Goal: Transaction & Acquisition: Purchase product/service

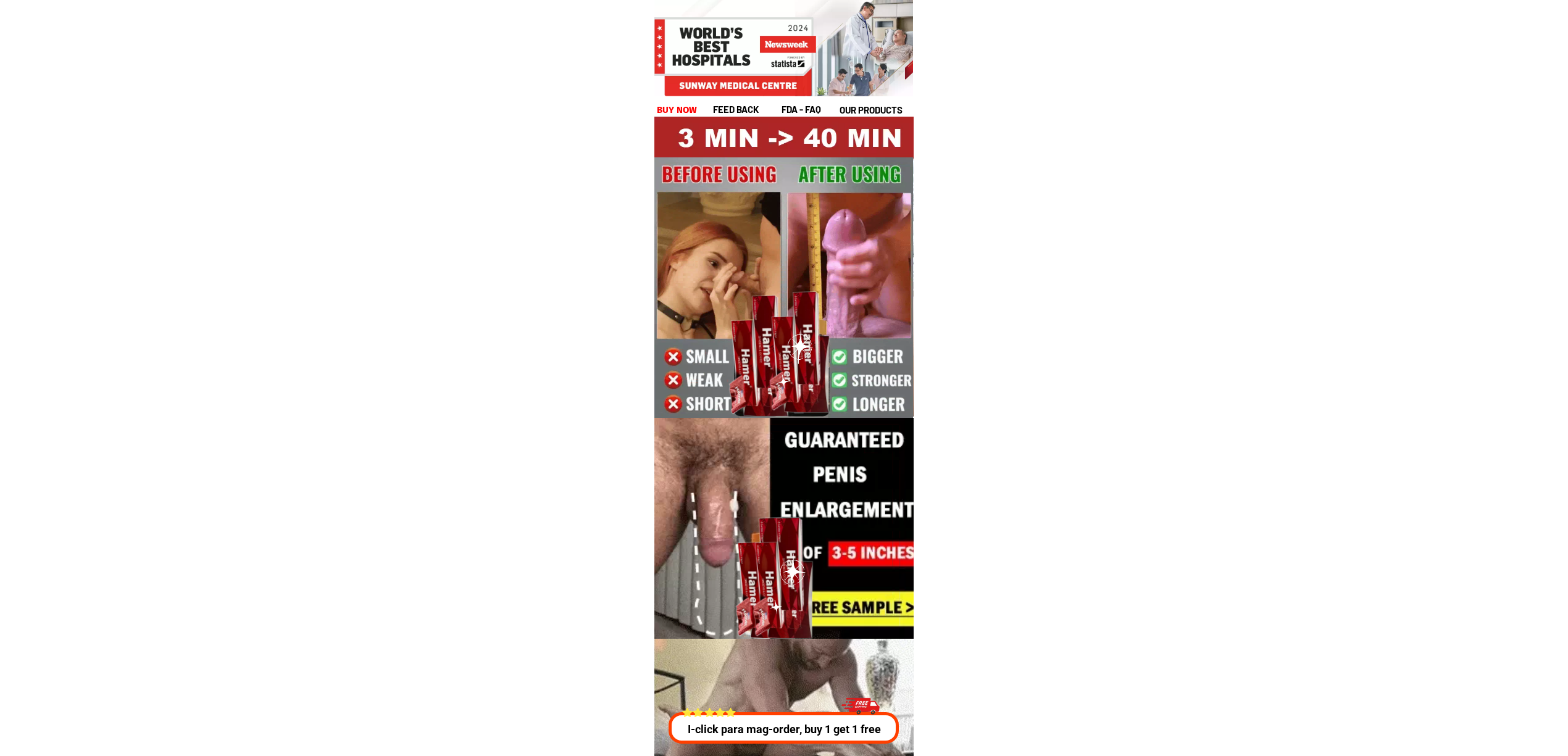
click at [745, 718] on div at bounding box center [781, 728] width 229 height 32
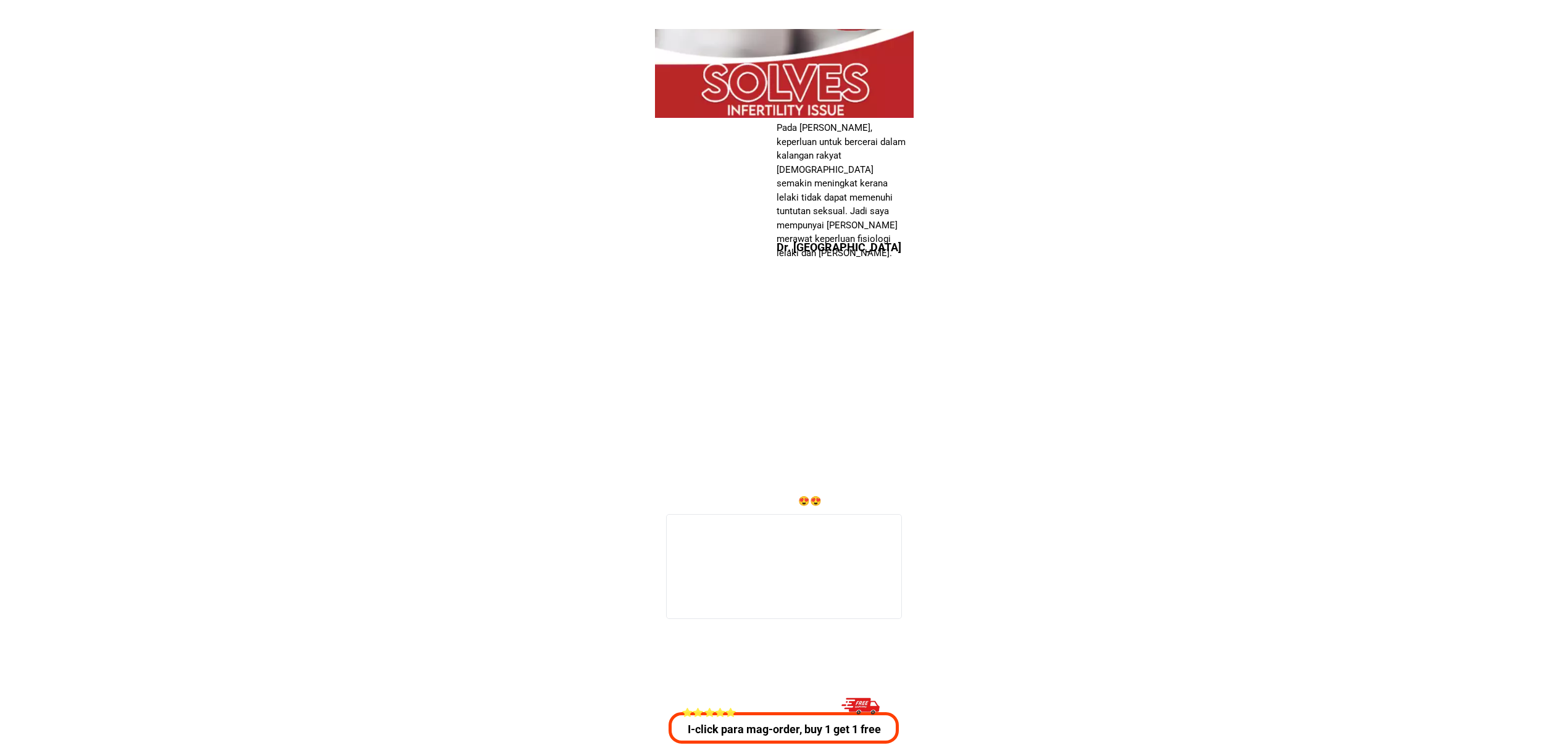
scroll to position [4449, 0]
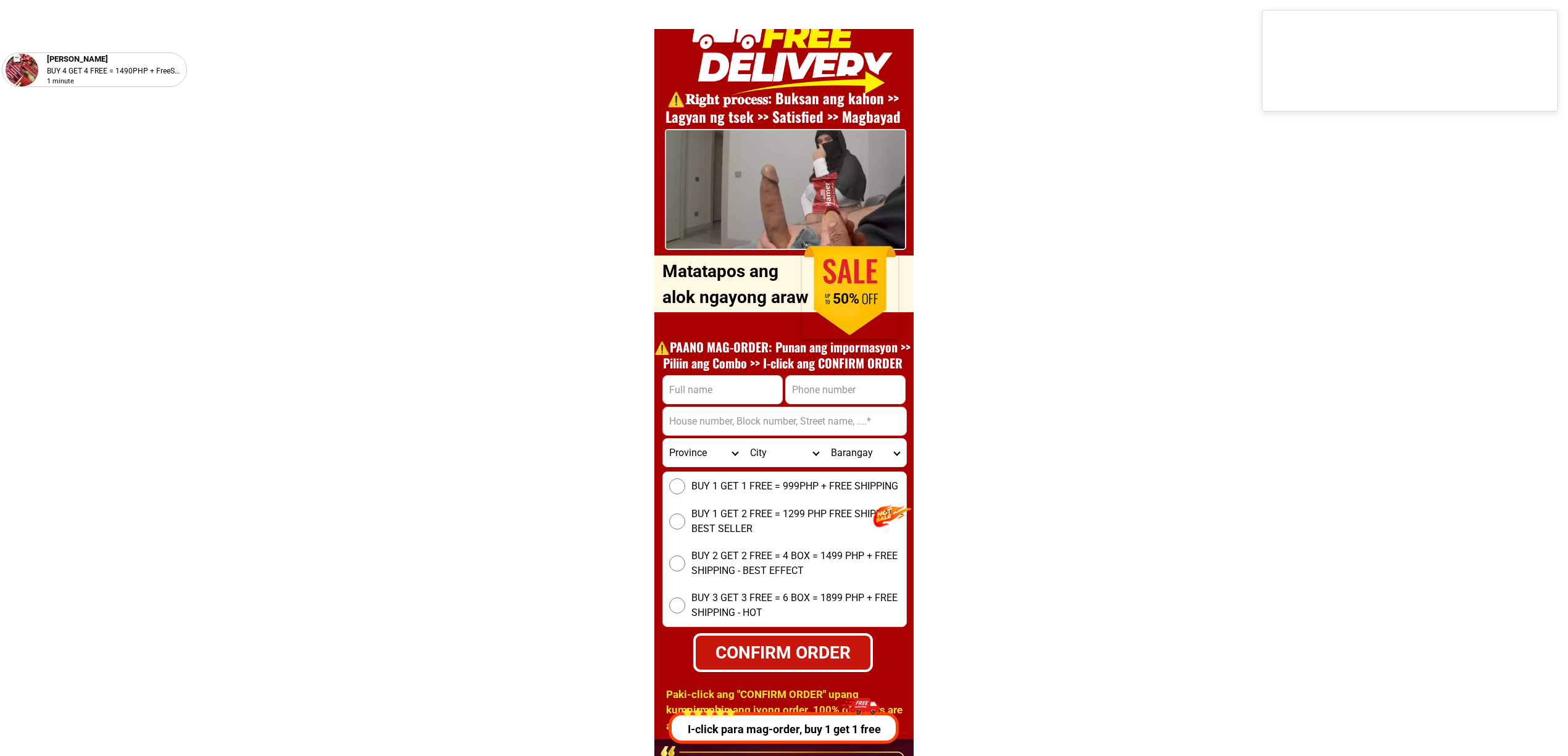
click at [719, 396] on input "Input full_name" at bounding box center [723, 389] width 119 height 28
paste input "Felix rivera"
type input "Felix rivera"
click at [793, 393] on input "Input phone_number" at bounding box center [846, 389] width 119 height 28
paste input "09708490526"
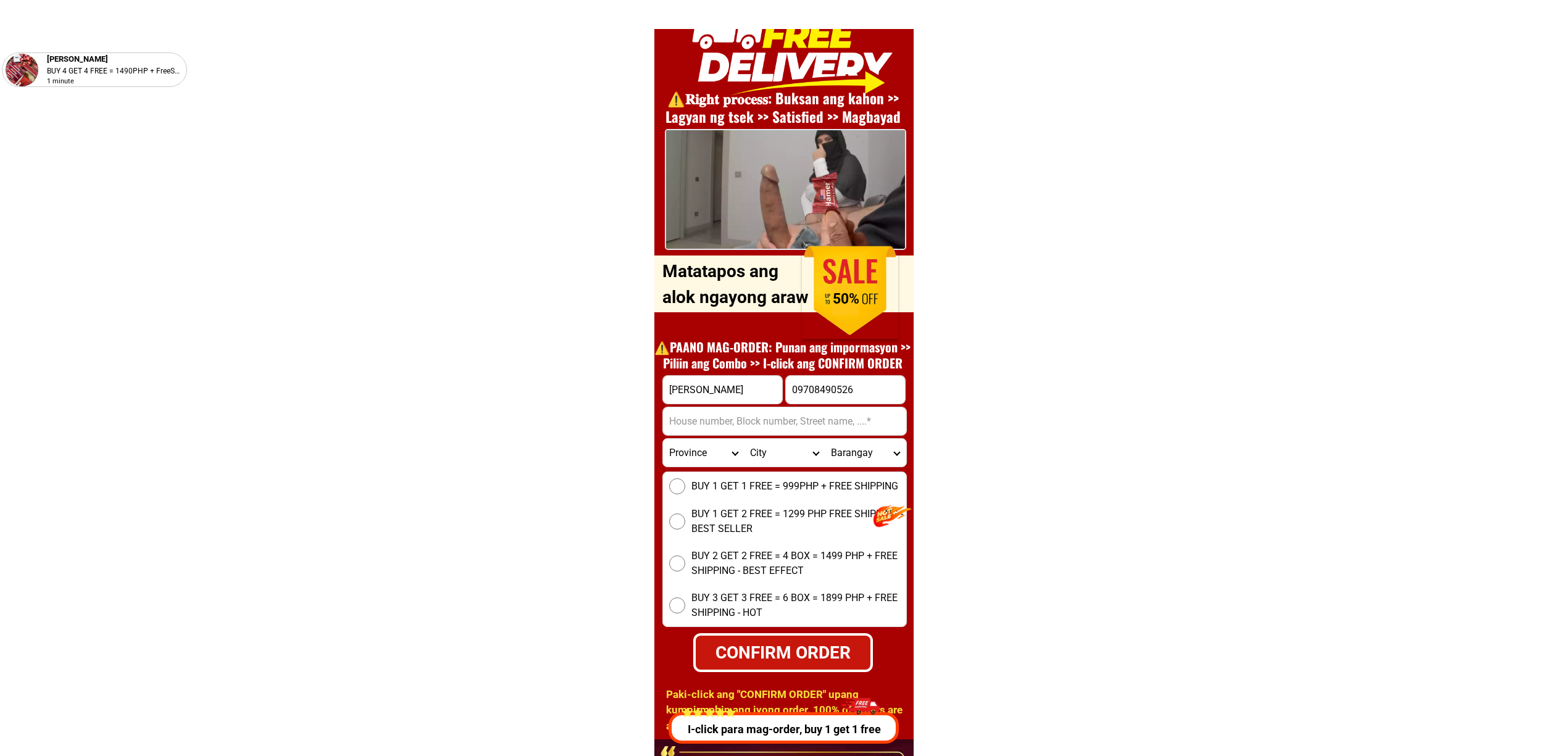
type input "09708490526"
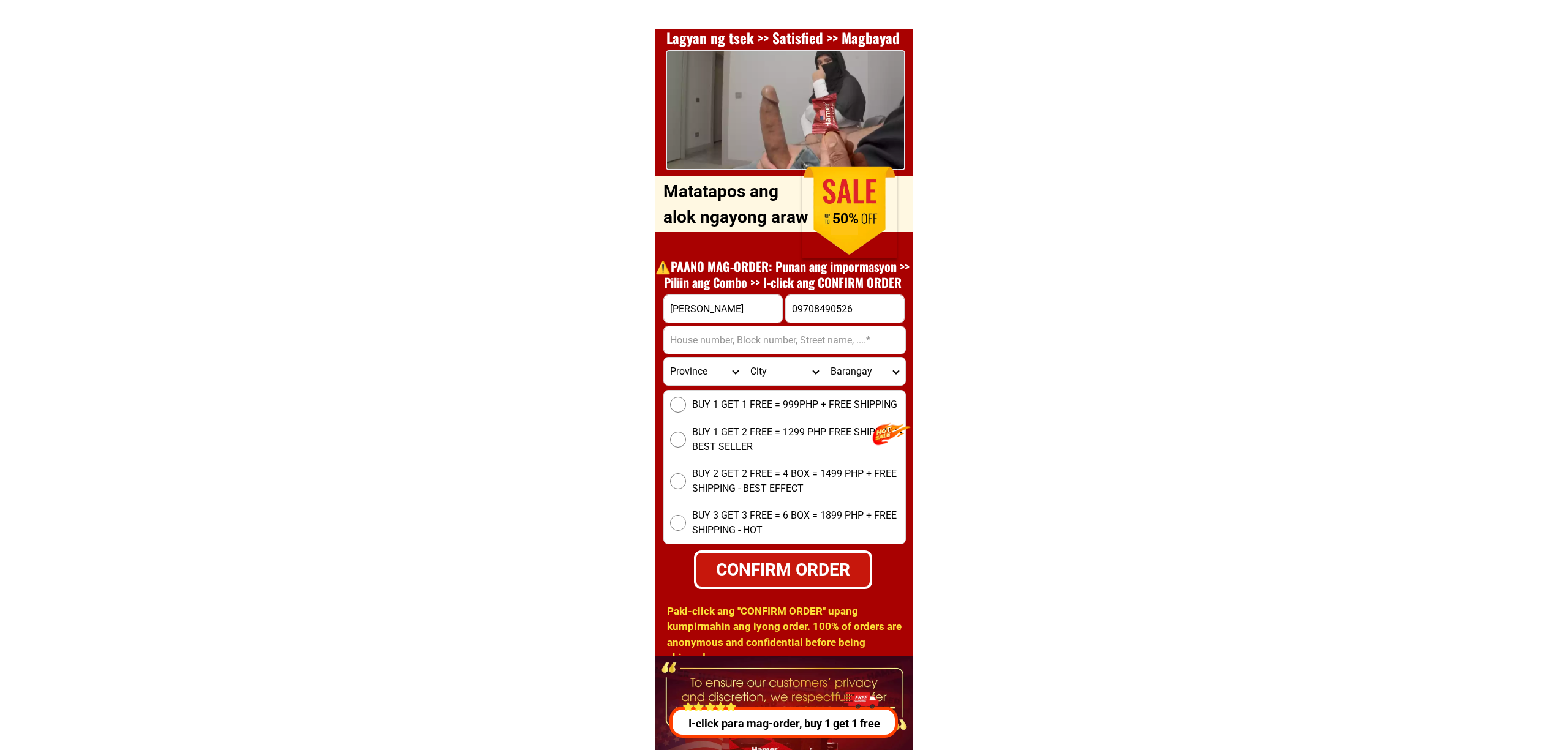
scroll to position [4496, 0]
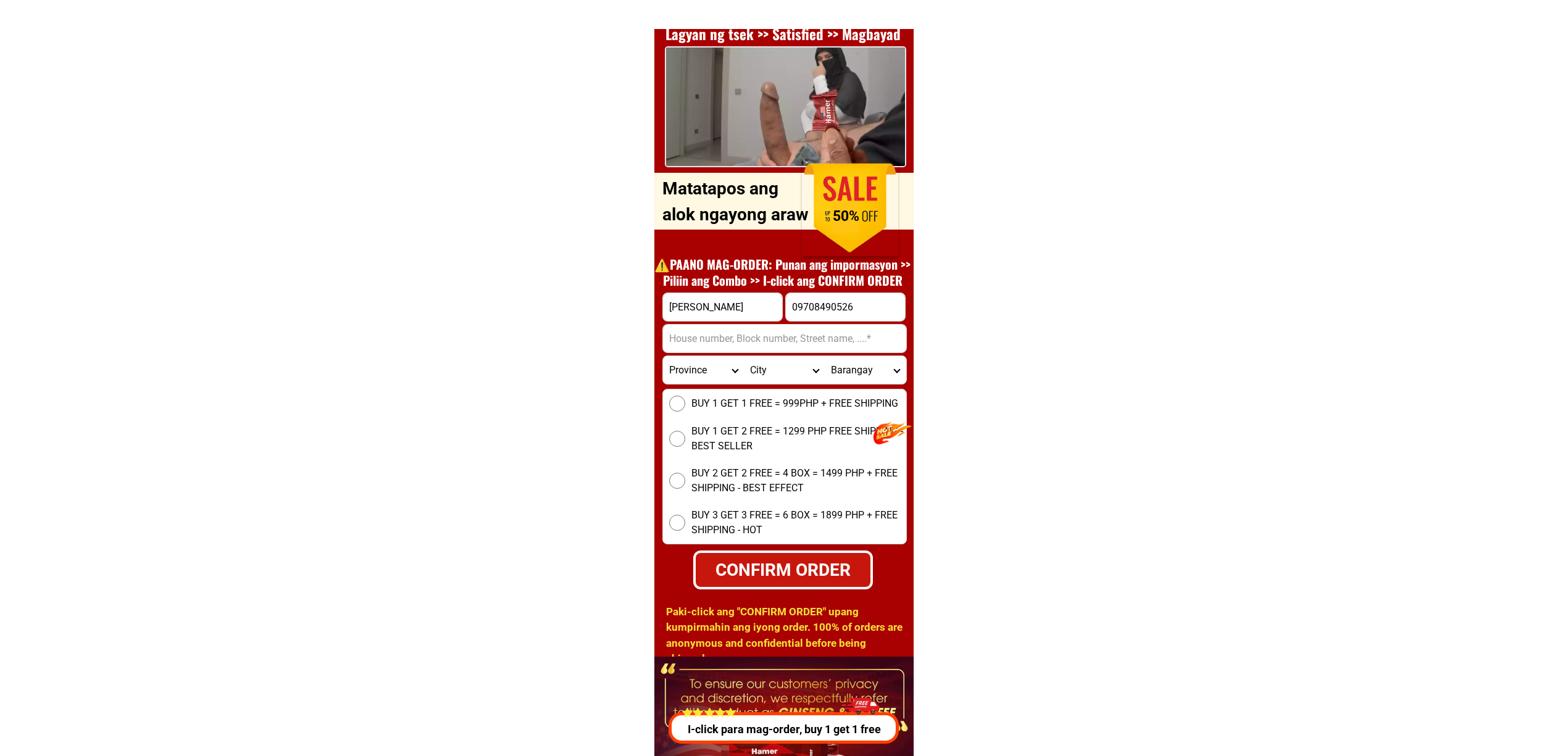
click at [743, 319] on input "Felix rivera" at bounding box center [723, 307] width 119 height 28
drag, startPoint x: 759, startPoint y: 334, endPoint x: 828, endPoint y: 352, distance: 71.3
click at [759, 334] on input "Input address" at bounding box center [785, 338] width 243 height 28
click at [744, 339] on input "Input address" at bounding box center [785, 338] width 243 height 28
paste input "P. Rivera st. Brgy. Tatala binangonan rizal"
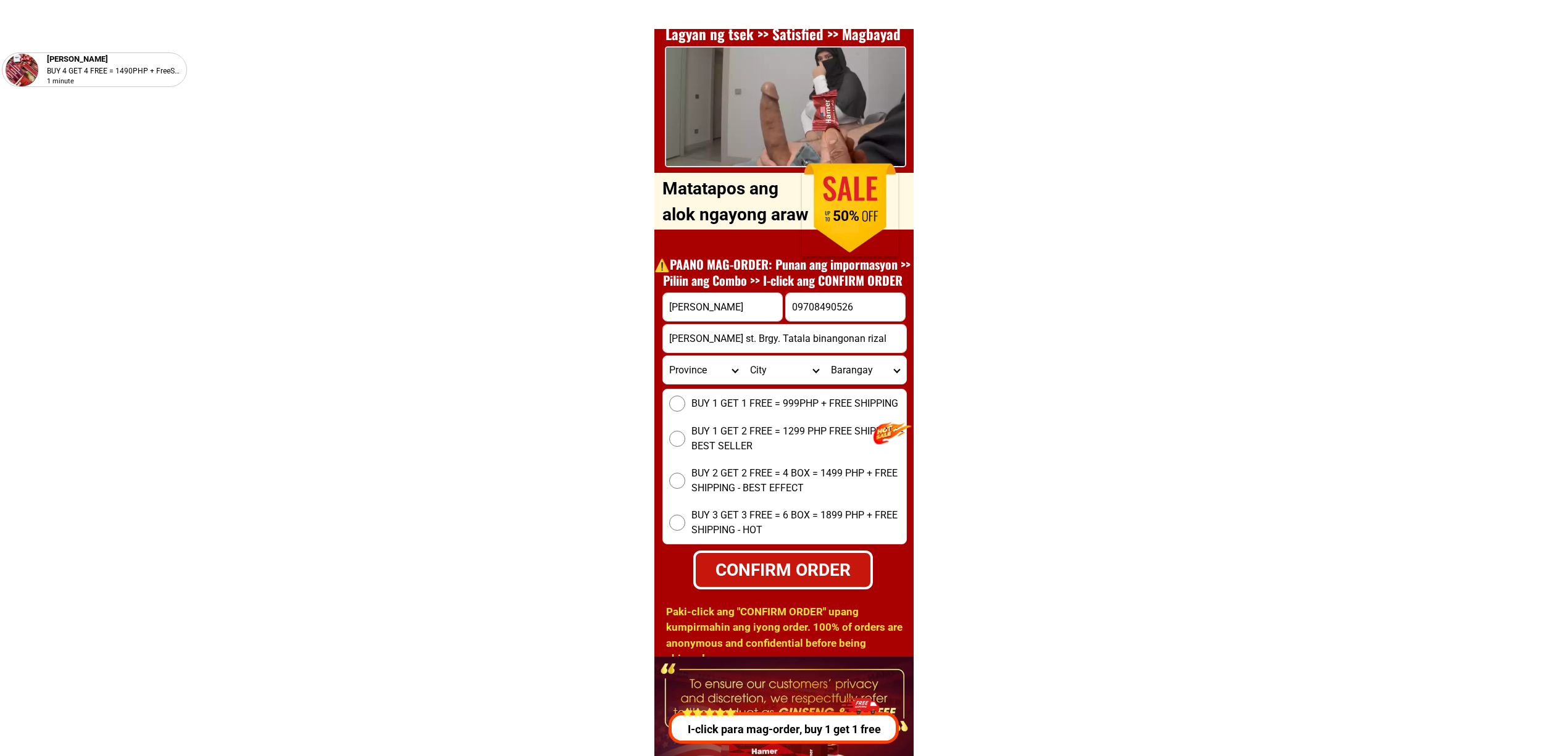
type input "P. Rivera st. Brgy. Tatala binangonan rizal"
click at [709, 411] on div "BUY 1 GET 1 FREE = 999PHP + FREE SHIPPING BUY 1 GET 2 FREE = 1299 PHP FREE SHIP…" at bounding box center [785, 467] width 244 height 155
click at [664, 407] on label "BUY 1 GET 1 FREE = 999PHP + FREE SHIPPING" at bounding box center [785, 404] width 243 height 16
click at [669, 407] on input "BUY 1 GET 1 FREE = 999PHP + FREE SHIPPING" at bounding box center [677, 404] width 16 height 16
drag, startPoint x: 758, startPoint y: 545, endPoint x: 783, endPoint y: 547, distance: 25.1
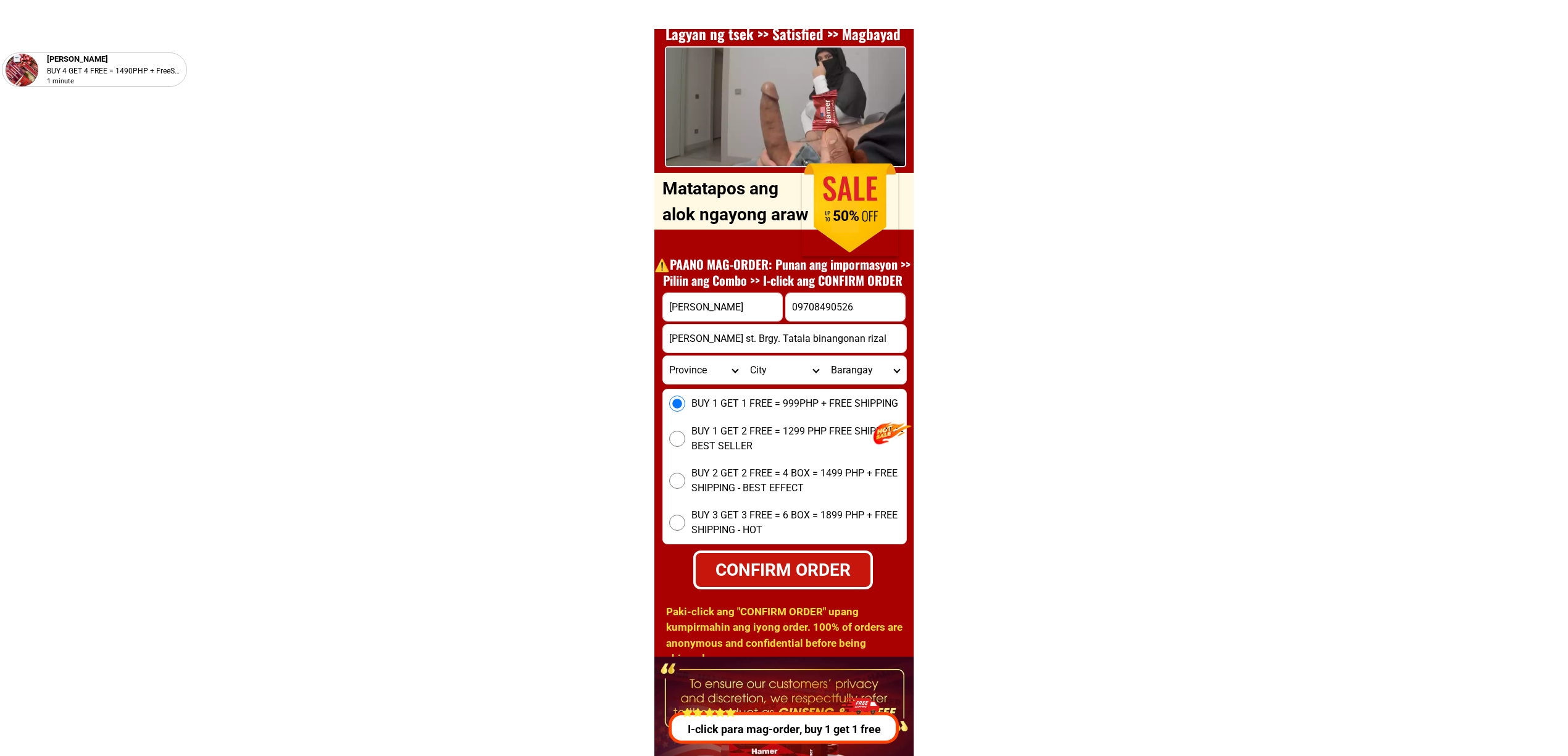
click at [759, 545] on form "Felix rivera 09708490526 CONFIRM ORDER P. Rivera st. Brgy. Tatala binangonan ri…" at bounding box center [785, 441] width 244 height 297
drag, startPoint x: 801, startPoint y: 557, endPoint x: 808, endPoint y: 545, distance: 13.9
click at [801, 557] on div "CONFIRM ORDER" at bounding box center [783, 570] width 175 height 26
radio input "true"
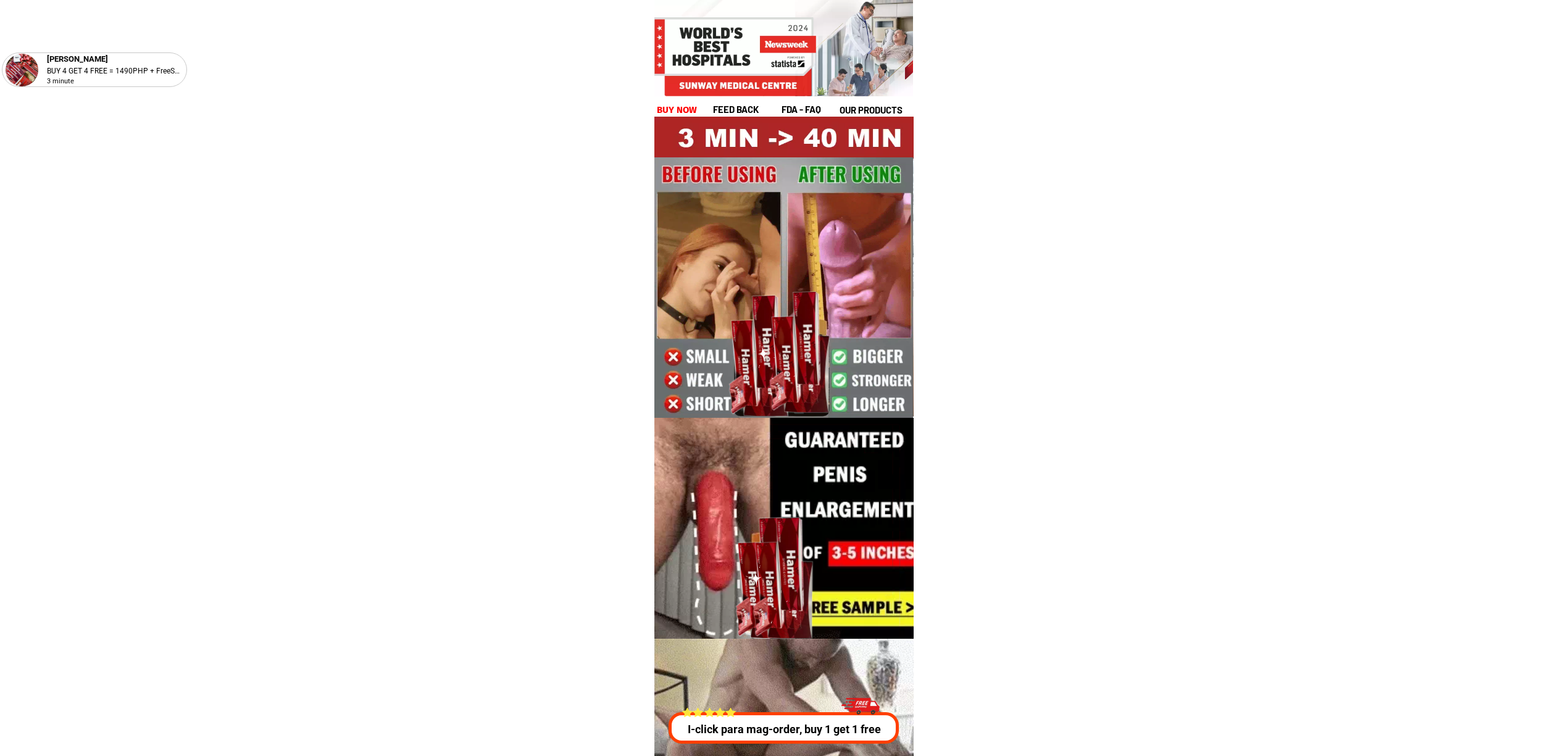
drag, startPoint x: 807, startPoint y: 742, endPoint x: 831, endPoint y: 737, distance: 24.5
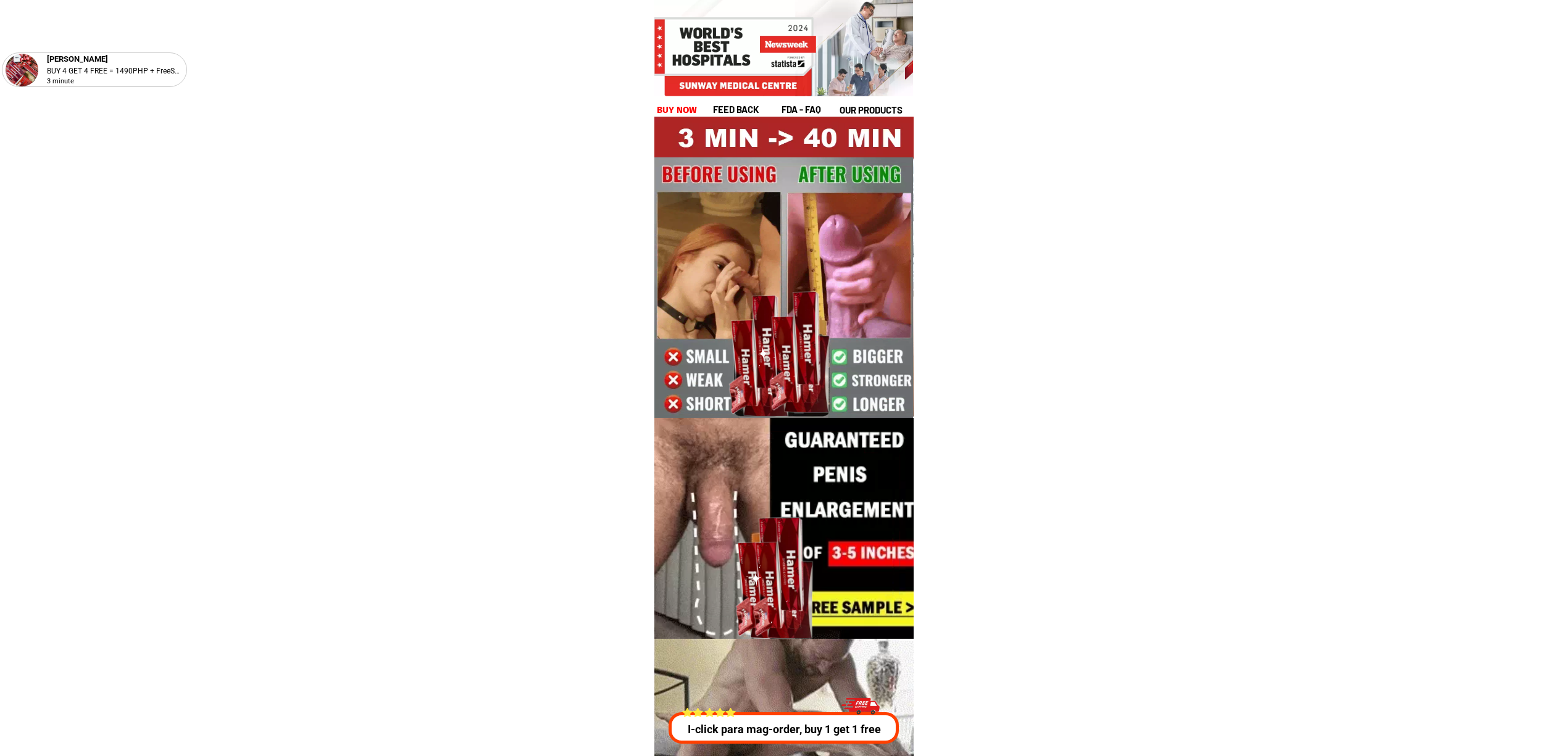
click at [807, 742] on div at bounding box center [786, 728] width 229 height 32
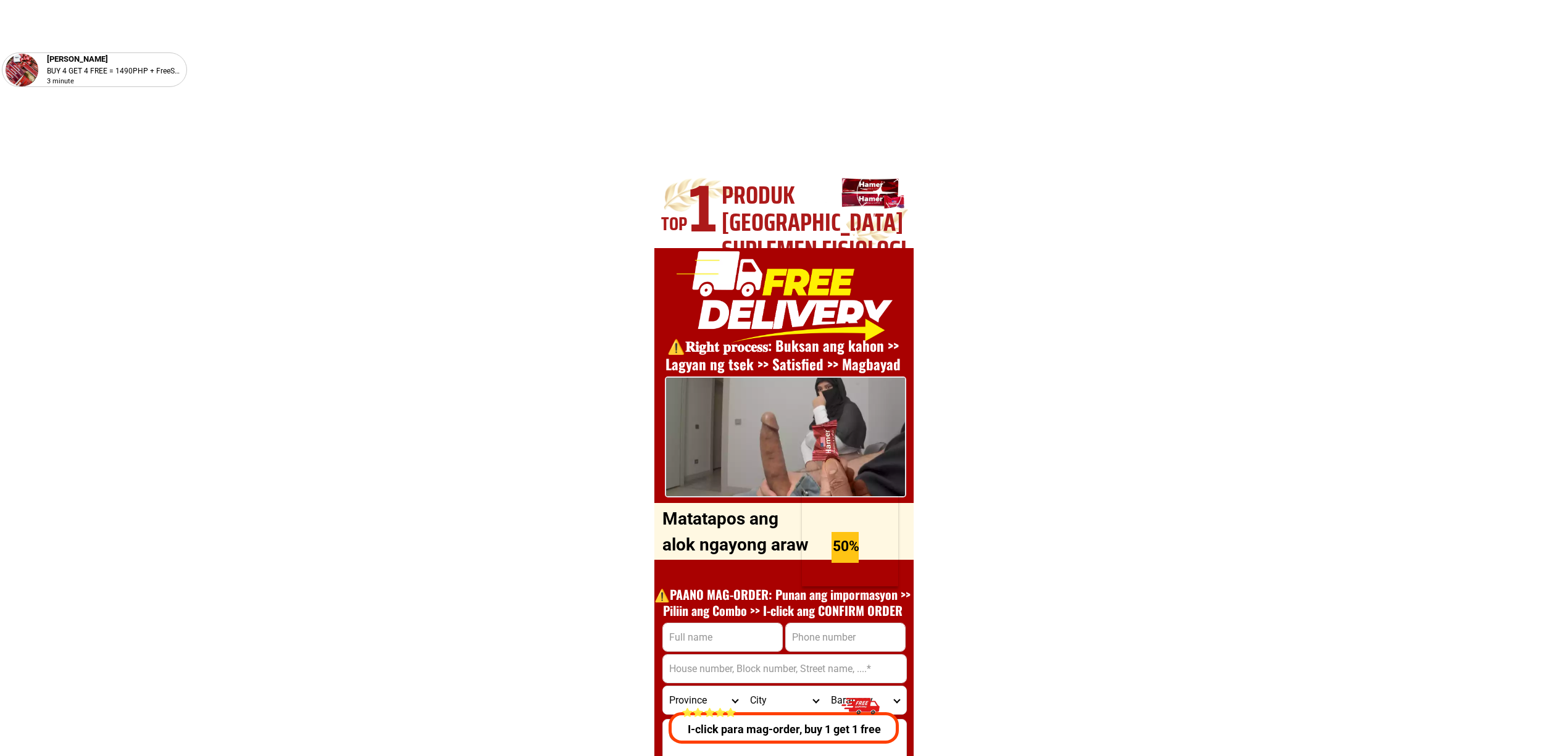
scroll to position [4449, 0]
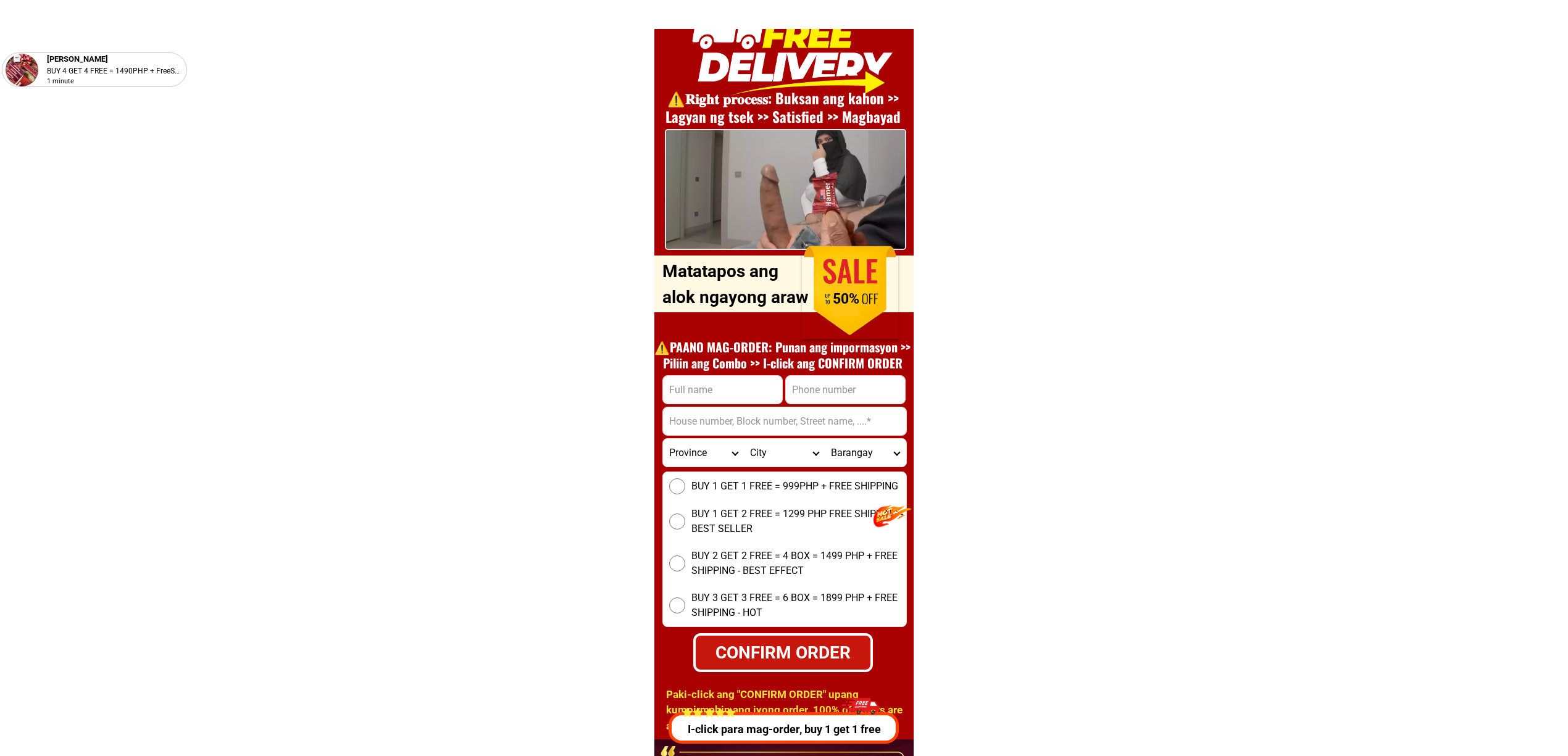
click at [716, 395] on input "Input full_name" at bounding box center [723, 389] width 119 height 28
paste input "Ven Padriquez""
click at [759, 400] on input "Ven Padriquez"" at bounding box center [723, 389] width 119 height 28
type input "[PERSON_NAME]"
click at [739, 418] on input "Input address" at bounding box center [785, 421] width 243 height 28
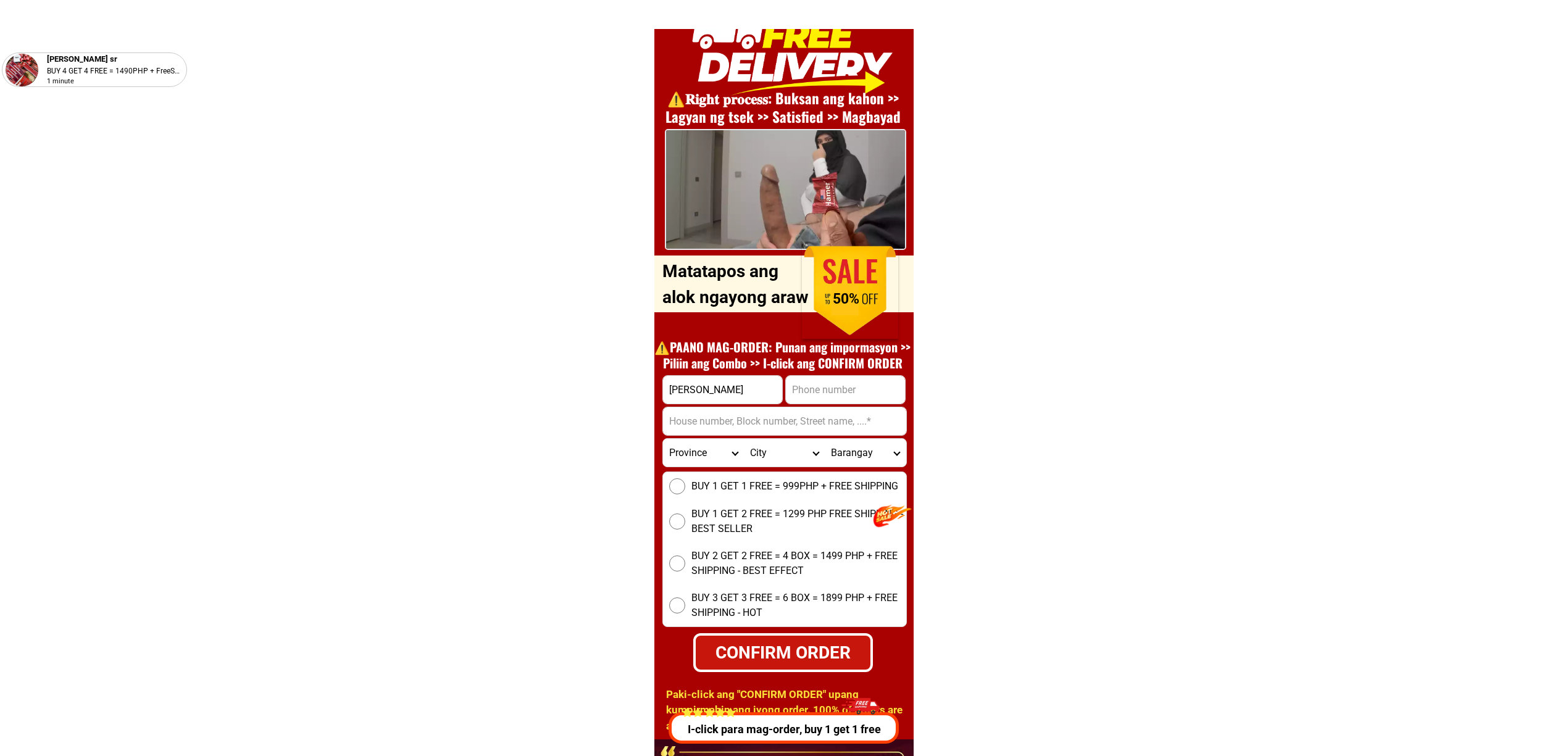
paste input "[GEOGRAPHIC_DATA] Brgy 83-C Taguiktik [GEOGRAPHIC_DATA][PERSON_NAME]"
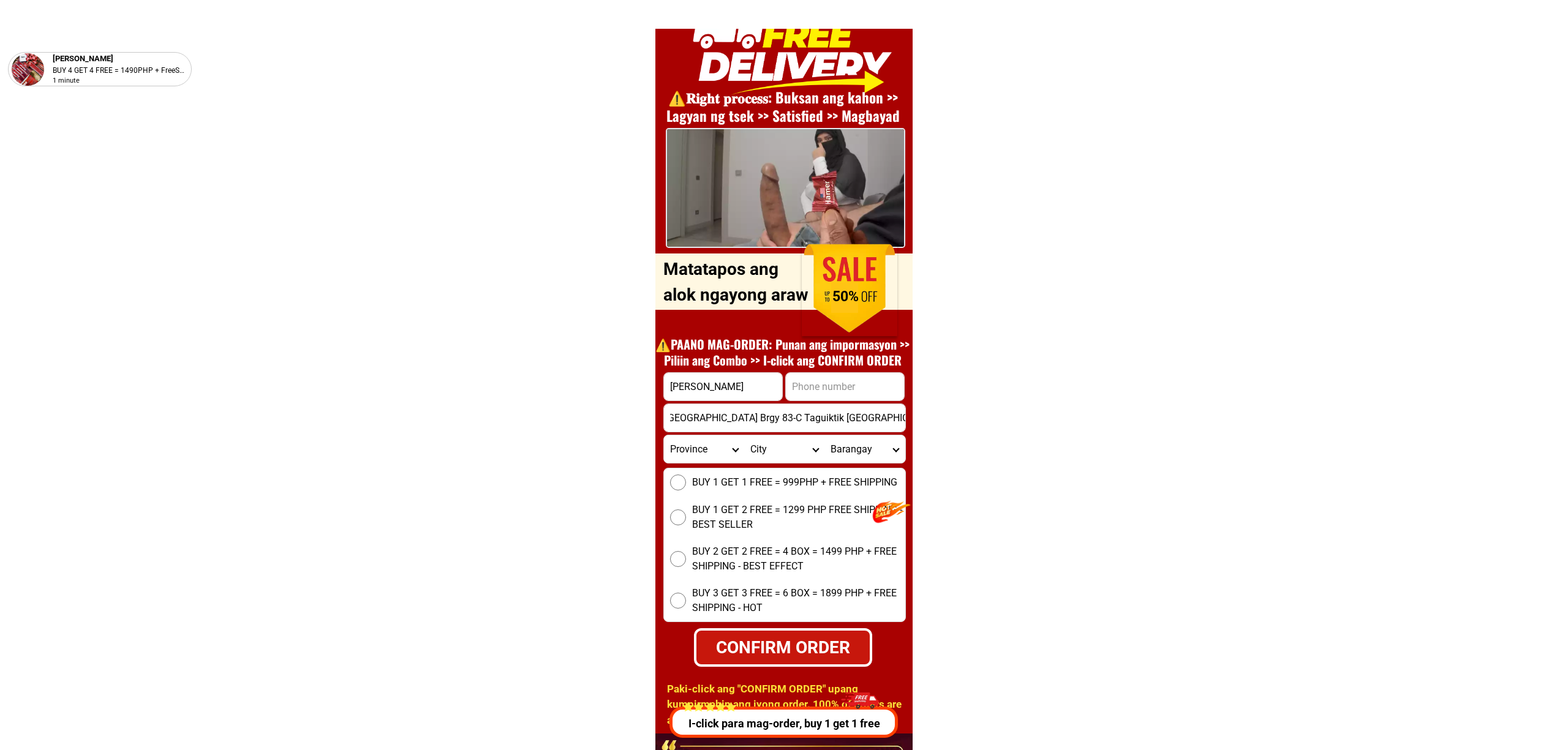
scroll to position [0, 0]
type input "[GEOGRAPHIC_DATA] Brgy 83-C Taguiktik [GEOGRAPHIC_DATA][PERSON_NAME] Brgy 83-C …"
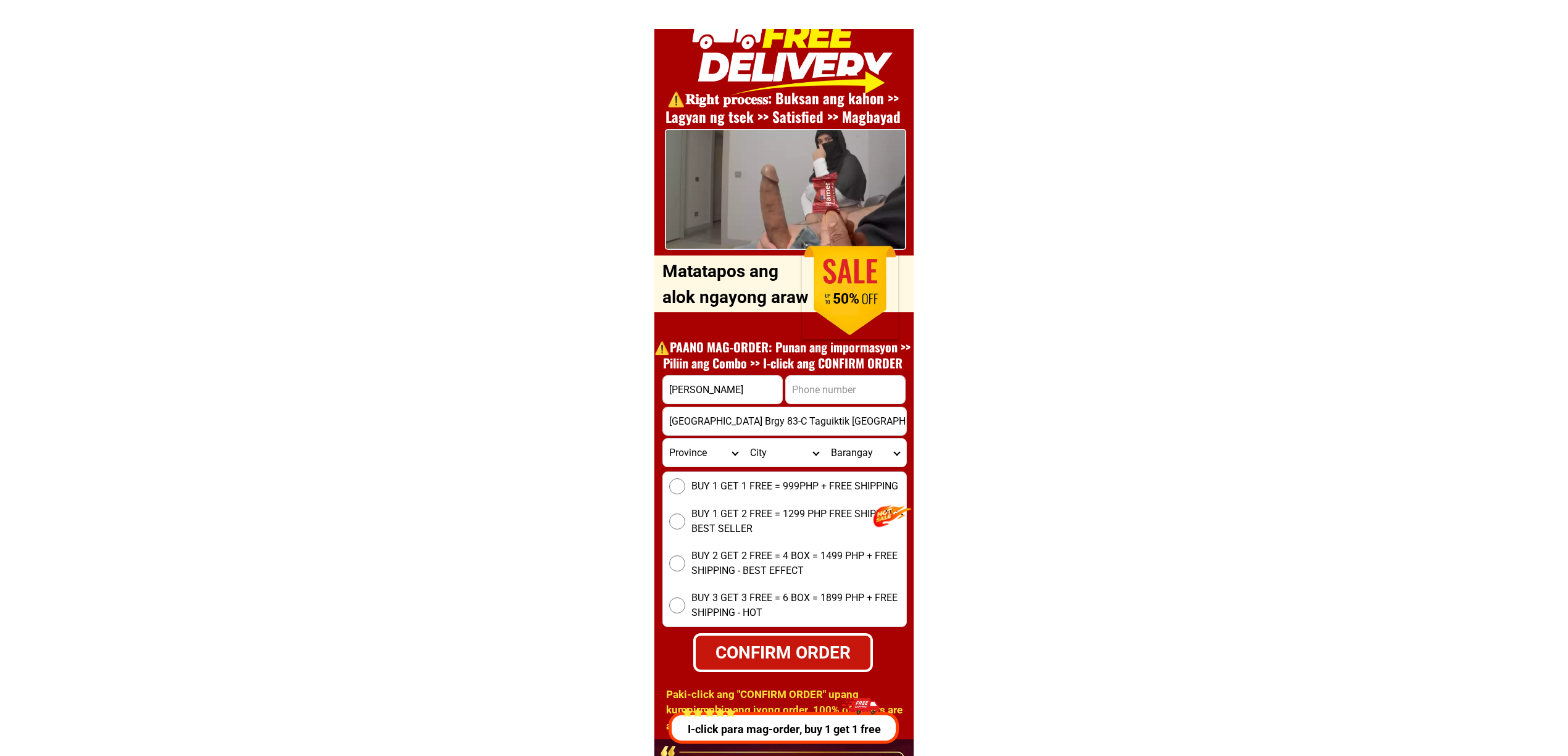
click at [878, 396] on input "Input phone_number" at bounding box center [846, 389] width 119 height 28
paste input "[PHONE_NUMBER]"
type input "[PHONE_NUMBER]"
click at [681, 454] on select "Province [GEOGRAPHIC_DATA] [GEOGRAPHIC_DATA][PERSON_NAME][GEOGRAPHIC_DATA][GEOG…" at bounding box center [703, 453] width 81 height 28
select select "63_199"
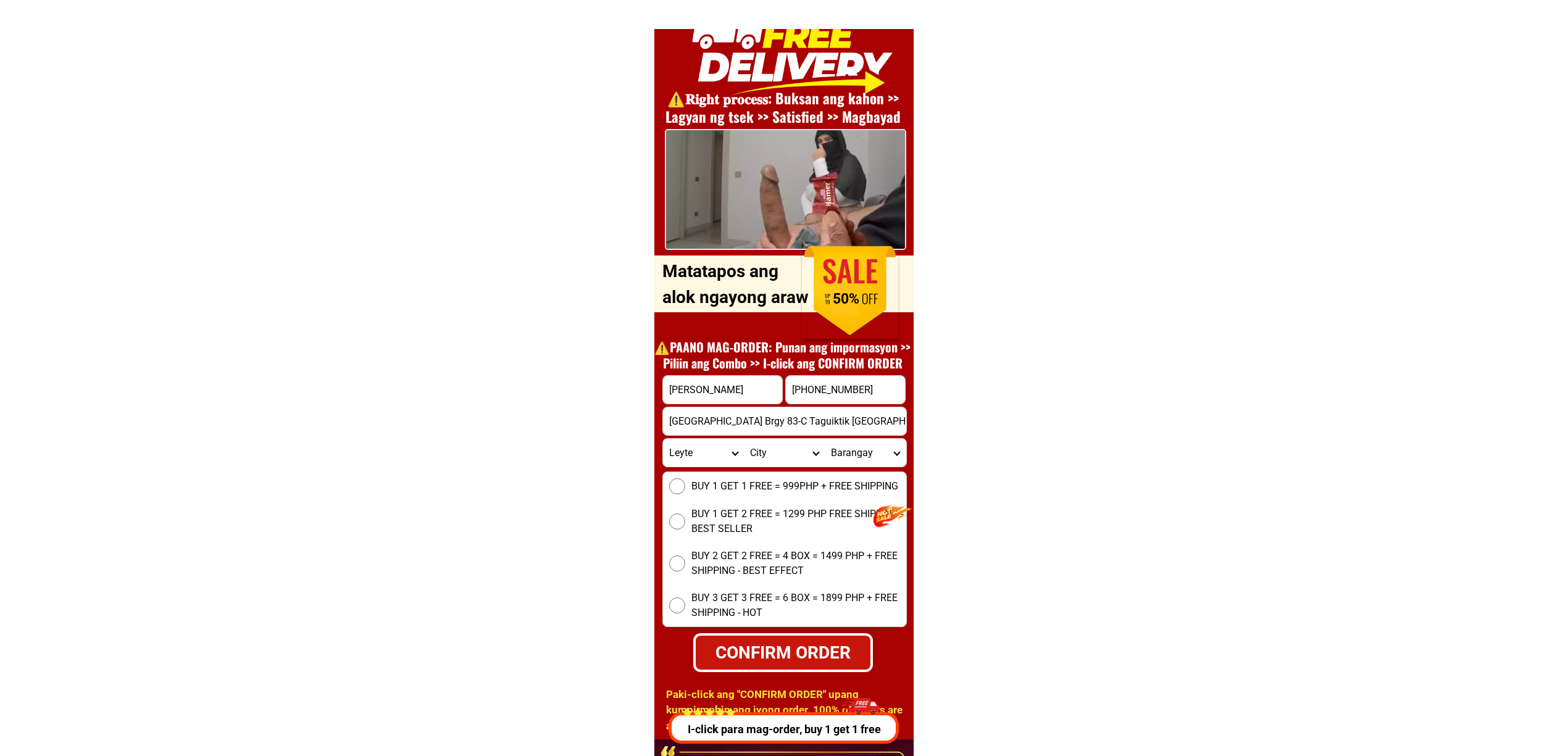
click at [663, 439] on select "Province [GEOGRAPHIC_DATA] [GEOGRAPHIC_DATA][PERSON_NAME][GEOGRAPHIC_DATA][GEOG…" at bounding box center [703, 453] width 81 height 28
click at [703, 483] on span "BUY 1 GET 1 FREE = 999PHP + FREE SHIPPING" at bounding box center [795, 487] width 207 height 15
click at [685, 483] on input "BUY 1 GET 1 FREE = 999PHP + FREE SHIPPING" at bounding box center [677, 486] width 16 height 16
click at [780, 636] on div "CONFIRM ORDER" at bounding box center [782, 653] width 180 height 39
radio input "true"
